Goal: Find specific page/section: Find specific page/section

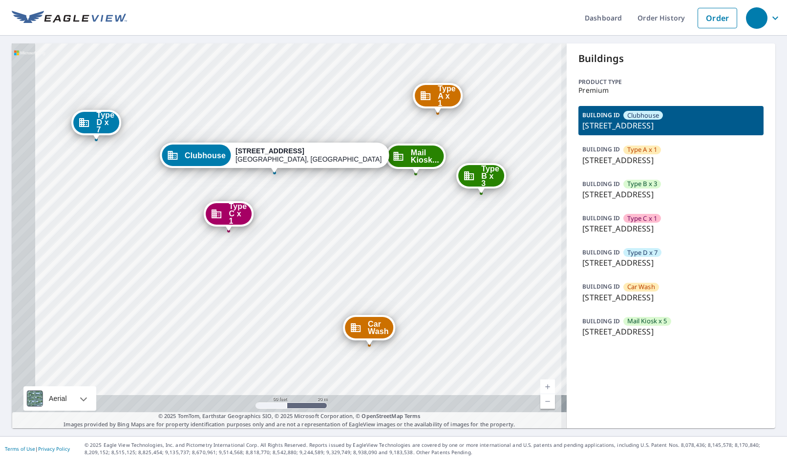
click at [383, 227] on div "Type A x 1 278 Arbor Commons Cir Memphis, TN 38120 Type B x 3 270 Arbor Commons…" at bounding box center [289, 235] width 555 height 385
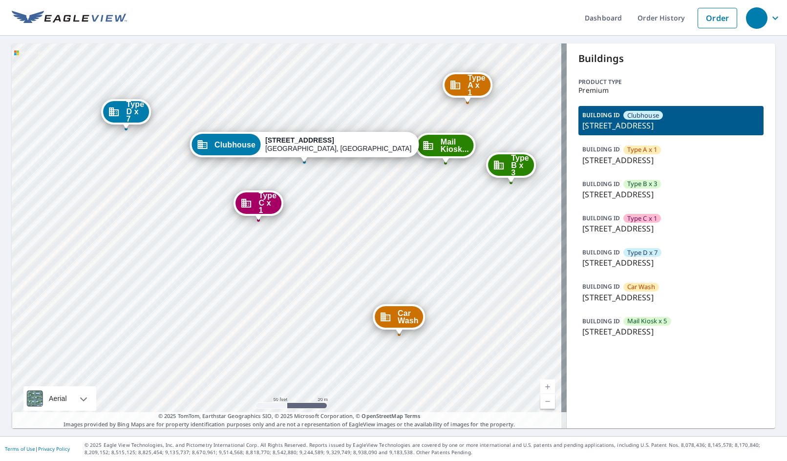
drag, startPoint x: 321, startPoint y: 267, endPoint x: 351, endPoint y: 256, distance: 31.7
click at [351, 256] on div "Type A x 1 278 Arbor Commons Cir Memphis, TN 38120 Type B x 3 270 Arbor Commons…" at bounding box center [289, 235] width 555 height 385
click at [696, 162] on p "278 Arbor Commons Cir, Memphis, TN, 38120" at bounding box center [671, 160] width 177 height 12
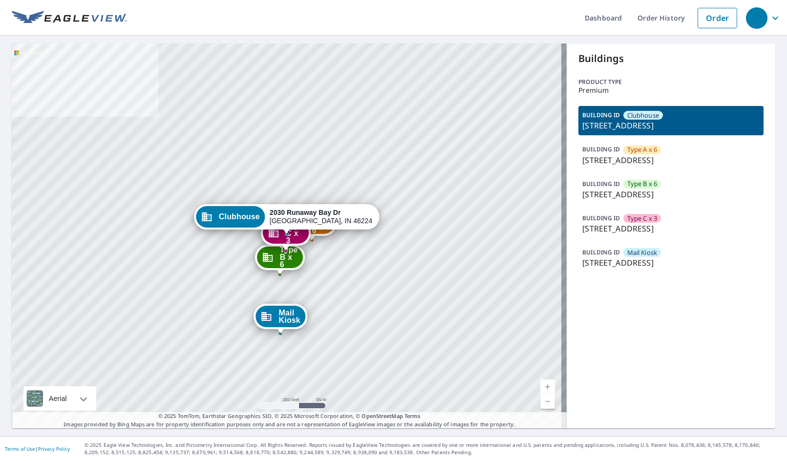
click at [668, 160] on p "2025 Runaway Bay Dr, Indianapolis, IN, 46224" at bounding box center [671, 160] width 177 height 12
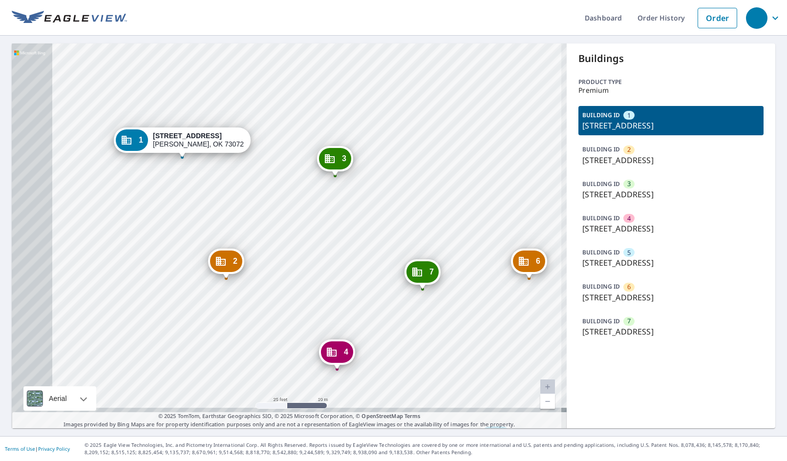
drag, startPoint x: 269, startPoint y: 284, endPoint x: 366, endPoint y: 229, distance: 111.4
click at [366, 229] on div "2 [STREET_ADDRESS] [GEOGRAPHIC_DATA][STREET_ADDRESS] [GEOGRAPHIC_DATA][STREET_A…" at bounding box center [289, 235] width 555 height 385
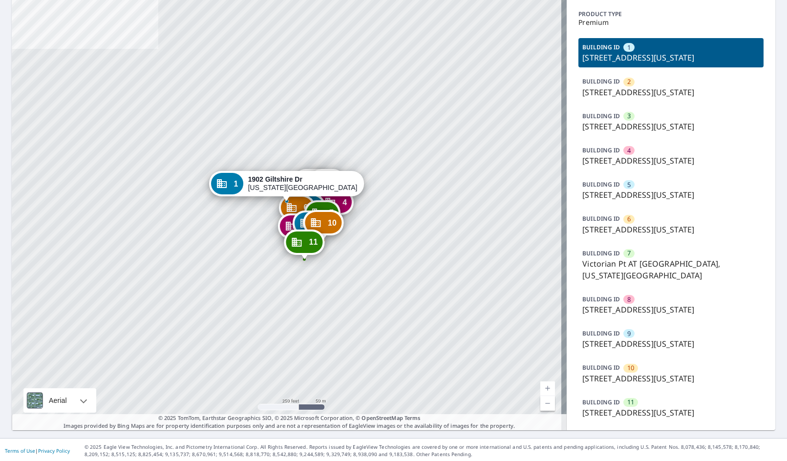
scroll to position [70, 0]
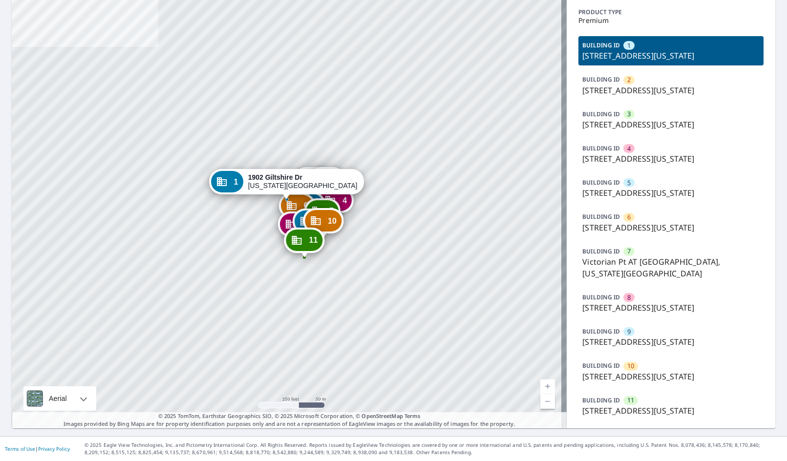
click at [663, 404] on div "BUILDING ID 11 [STREET_ADDRESS][US_STATE]" at bounding box center [671, 405] width 185 height 29
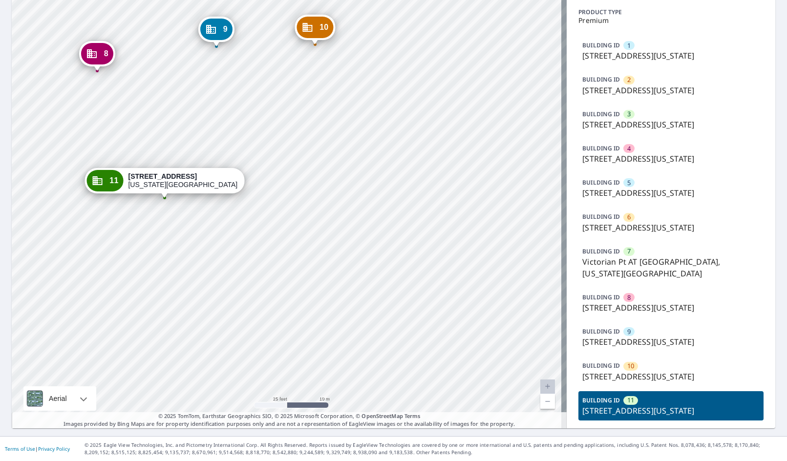
drag, startPoint x: 770, startPoint y: 411, endPoint x: 782, endPoint y: 411, distance: 12.2
click at [771, 411] on div "Dashboard Order History Order 1 [STREET_ADDRESS][US_STATE] 2 [STREET_ADDRESS][U…" at bounding box center [393, 230] width 787 height 461
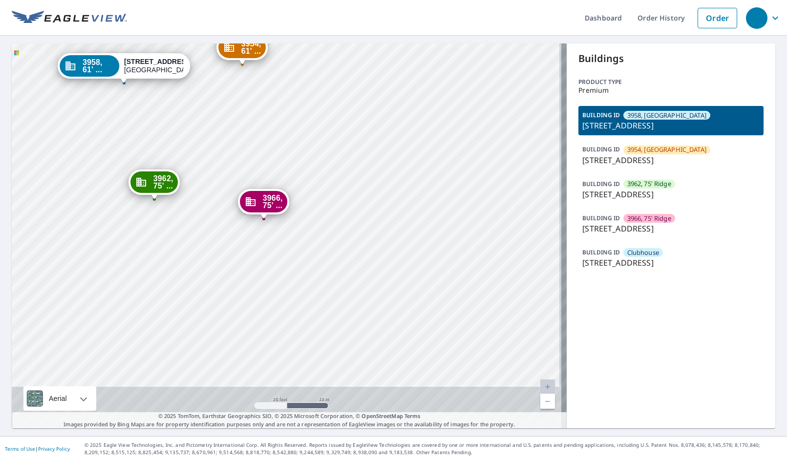
drag, startPoint x: 308, startPoint y: 205, endPoint x: 321, endPoint y: 206, distance: 12.8
click at [303, 135] on div "3954, 61' ... 3954 Stoneridge Dr Pleasanton, CA 94588 3962, 75' ... 3962 Stoner…" at bounding box center [289, 235] width 555 height 385
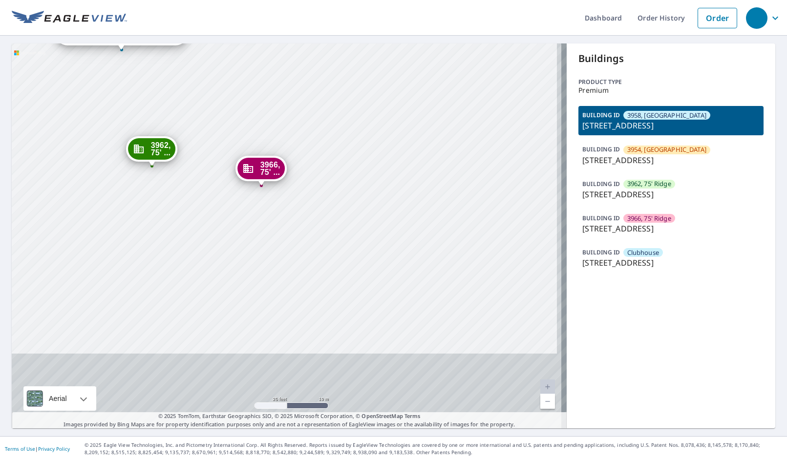
drag, startPoint x: 332, startPoint y: 246, endPoint x: 335, endPoint y: 219, distance: 27.0
click at [333, 224] on div "3954, 61' ... 3954 Stoneridge Dr Pleasanton, CA 94588 3962, 75' ... 3962 Stoner…" at bounding box center [289, 235] width 555 height 385
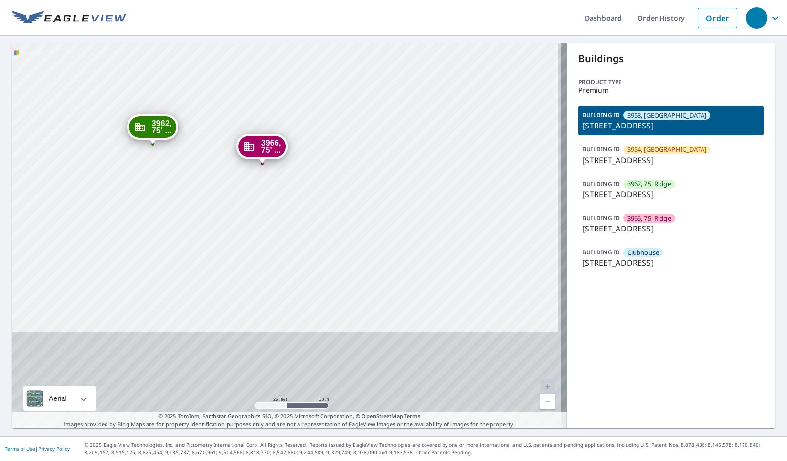
drag, startPoint x: 351, startPoint y: 281, endPoint x: 366, endPoint y: 236, distance: 46.8
click at [343, 226] on div "3954, 61' ... 3954 Stoneridge Dr Pleasanton, CA 94588 3962, 75' ... 3962 Stoner…" at bounding box center [289, 235] width 555 height 385
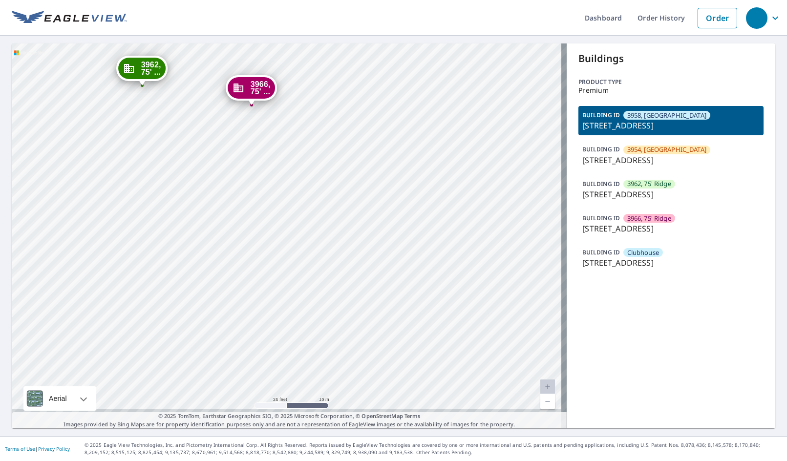
drag, startPoint x: 361, startPoint y: 251, endPoint x: 362, endPoint y: 245, distance: 6.4
click at [362, 245] on div "3954, 61' ... 3954 Stoneridge Dr Pleasanton, CA 94588 3962, 75' ... 3962 Stoner…" at bounding box center [289, 235] width 555 height 385
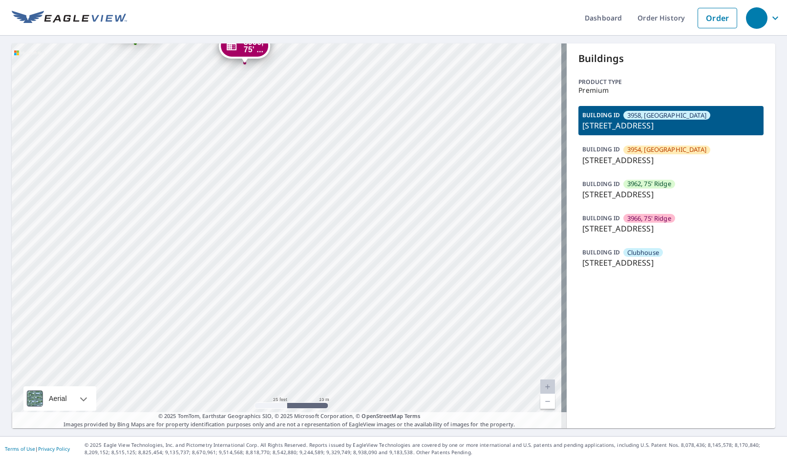
drag, startPoint x: 362, startPoint y: 264, endPoint x: 369, endPoint y: 184, distance: 81.0
click at [365, 195] on div "3954, 61' ... 3954 Stoneridge Dr Pleasanton, CA 94588 3962, 75' ... 3962 Stoner…" at bounding box center [289, 235] width 555 height 385
drag, startPoint x: 372, startPoint y: 242, endPoint x: 381, endPoint y: 193, distance: 50.1
click at [381, 193] on div "3954, 61' ... 3954 Stoneridge Dr Pleasanton, CA 94588 3962, 75' ... 3962 Stoner…" at bounding box center [289, 235] width 555 height 385
drag, startPoint x: 373, startPoint y: 285, endPoint x: 371, endPoint y: 225, distance: 60.2
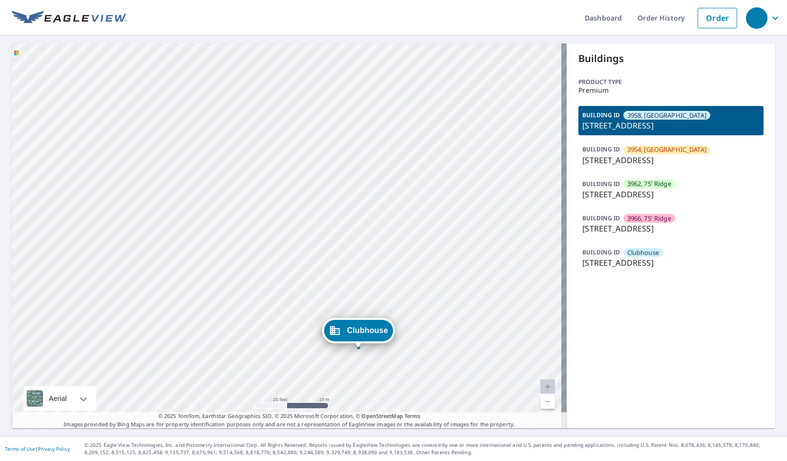
click at [371, 225] on div "3954, 61' ... 3954 Stoneridge Dr Pleasanton, CA 94588 3962, 75' ... 3962 Stoner…" at bounding box center [289, 235] width 555 height 385
